Goal: Task Accomplishment & Management: Manage account settings

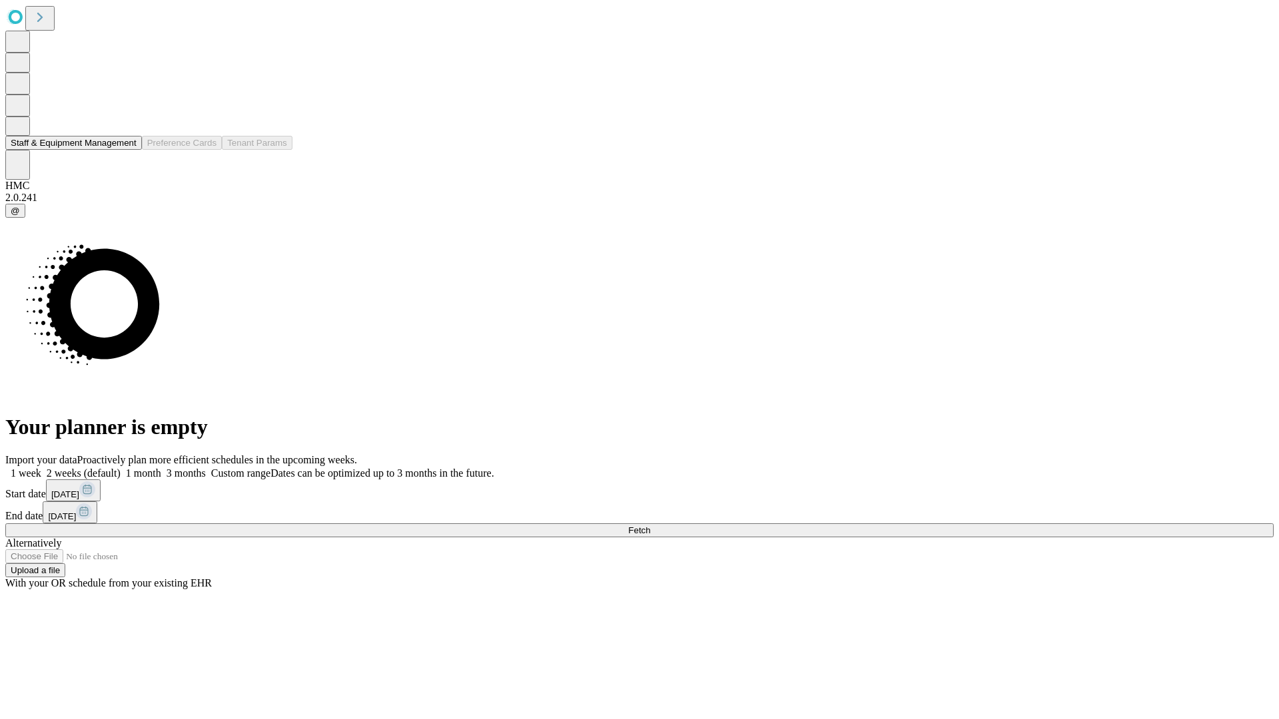
click at [127, 150] on button "Staff & Equipment Management" at bounding box center [73, 143] width 137 height 14
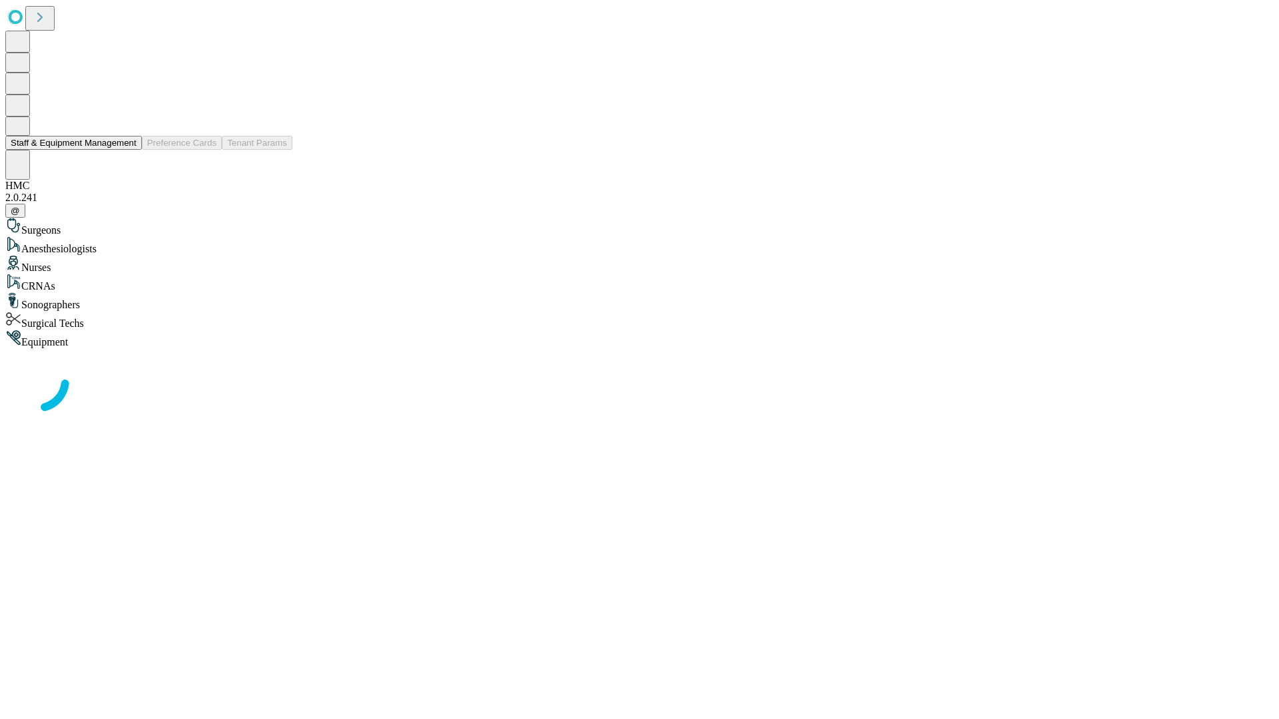
click at [127, 150] on button "Staff & Equipment Management" at bounding box center [73, 143] width 137 height 14
